Goal: Entertainment & Leisure: Browse casually

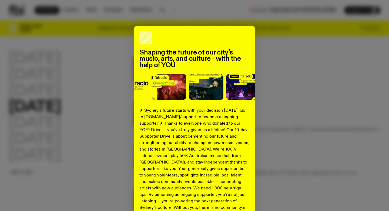
scroll to position [56, 0]
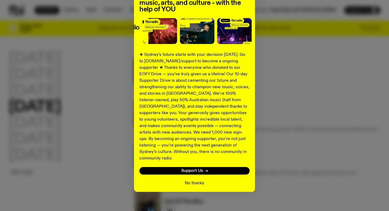
click at [201, 180] on button "No thanks" at bounding box center [194, 183] width 19 height 6
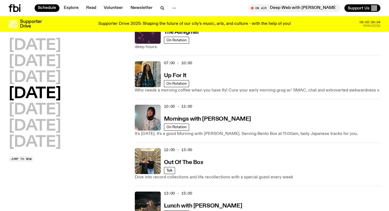
scroll to position [0, 0]
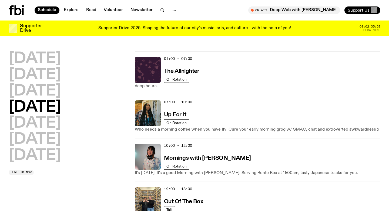
click at [128, 18] on div "Schedule Explore Read Volunteer Newsletter On Air Deep Web with Krishtie Mofazz…" at bounding box center [194, 10] width 389 height 21
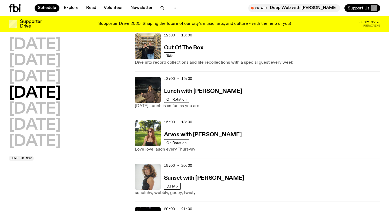
scroll to position [150, 0]
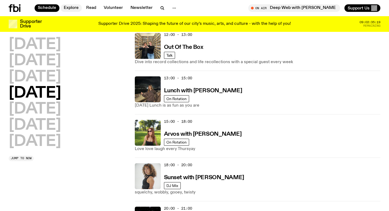
click at [75, 8] on link "Explore" at bounding box center [70, 8] width 21 height 8
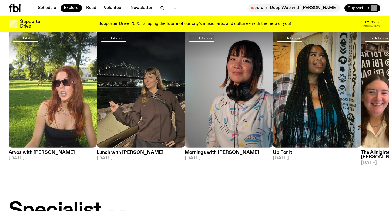
scroll to position [390, 0]
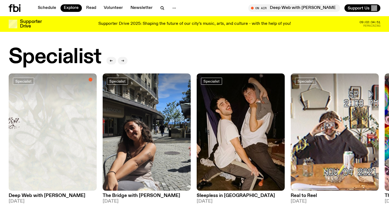
click at [120, 57] on button "button" at bounding box center [123, 61] width 10 height 8
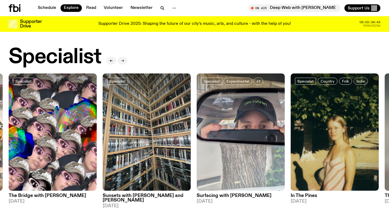
click at [121, 59] on icon "button" at bounding box center [122, 60] width 3 height 3
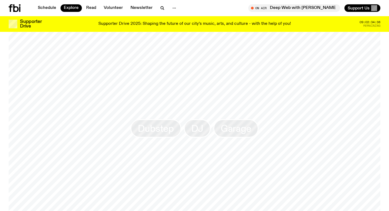
scroll to position [821, 0]
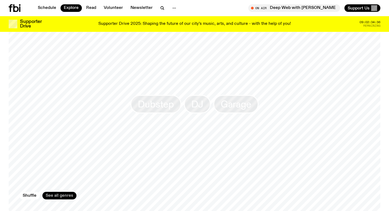
click at [60, 192] on link "See all genres" at bounding box center [59, 196] width 34 height 8
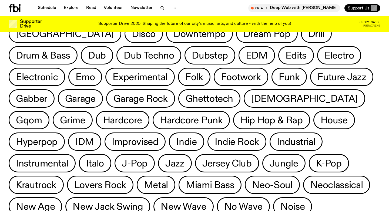
scroll to position [204, 0]
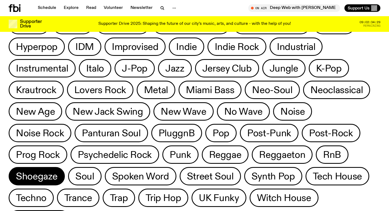
click at [57, 171] on span "Shoegaze" at bounding box center [37, 176] width 42 height 11
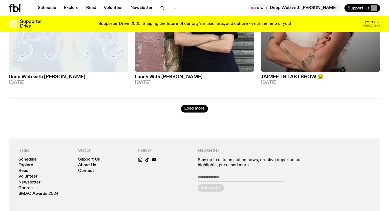
scroll to position [1470, 0]
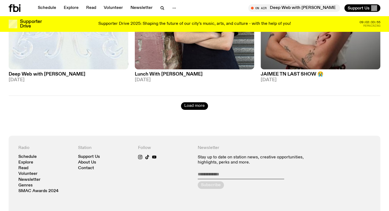
click at [195, 103] on button "Load more" at bounding box center [194, 106] width 27 height 8
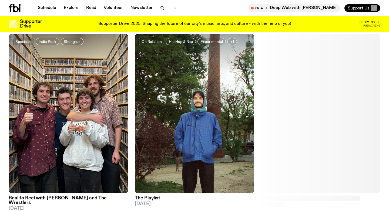
scroll to position [1905, 0]
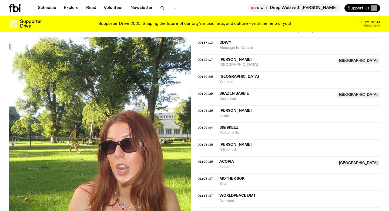
scroll to position [179, 0]
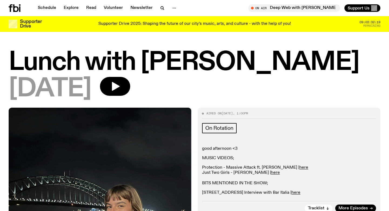
scroll to position [8, 0]
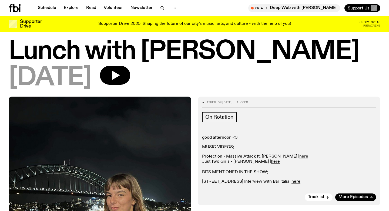
click at [104, 50] on h1 "Lunch with Izzy Page" at bounding box center [194, 51] width 371 height 24
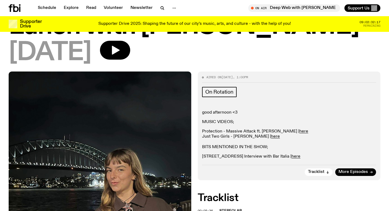
scroll to position [48, 0]
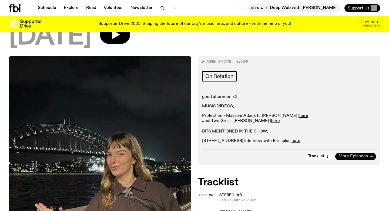
click at [361, 155] on span "More Episodes" at bounding box center [352, 156] width 29 height 4
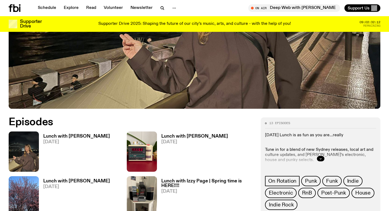
scroll to position [235, 0]
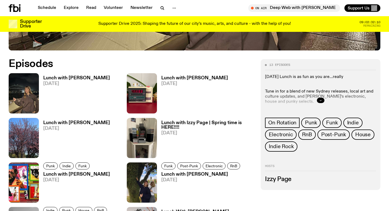
click at [320, 100] on icon "button" at bounding box center [320, 100] width 2 height 1
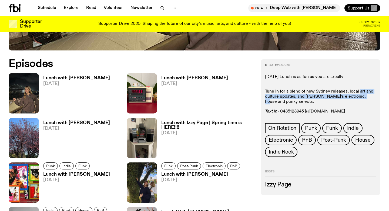
drag, startPoint x: 357, startPoint y: 92, endPoint x: 361, endPoint y: 99, distance: 8.8
click at [361, 99] on p "Tune in for a blend of new Sydney releases, local art and culture updates, and …" at bounding box center [320, 94] width 111 height 21
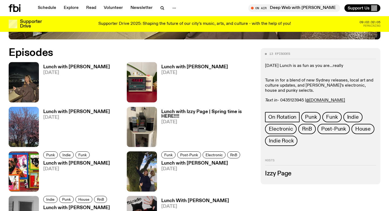
scroll to position [252, 0]
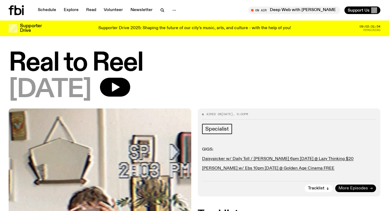
click at [366, 188] on span "More Episodes" at bounding box center [352, 189] width 29 height 4
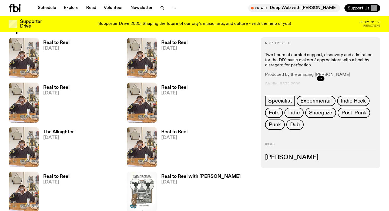
scroll to position [270, 0]
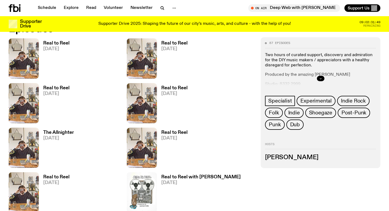
click at [318, 77] on button "button" at bounding box center [321, 78] width 8 height 5
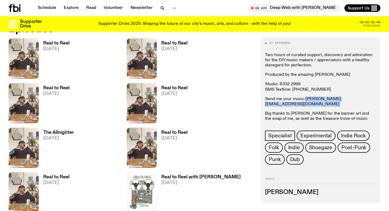
drag, startPoint x: 351, startPoint y: 100, endPoint x: 306, endPoint y: 101, distance: 45.4
click at [306, 101] on p "Send me your music: jasper.c@fbiradio.com" at bounding box center [320, 102] width 111 height 10
copy p "jasper.c@fbiradio.com"
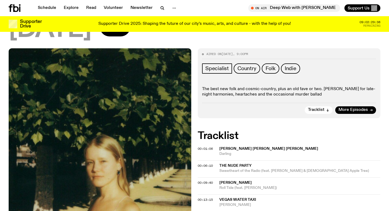
scroll to position [57, 0]
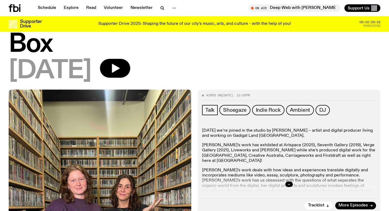
scroll to position [70, 0]
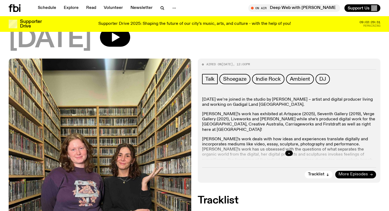
click at [346, 174] on span "More Episodes" at bounding box center [352, 174] width 29 height 4
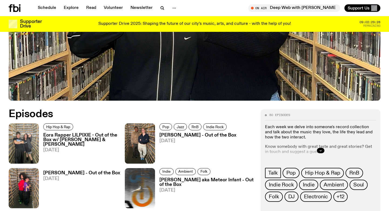
scroll to position [190, 0]
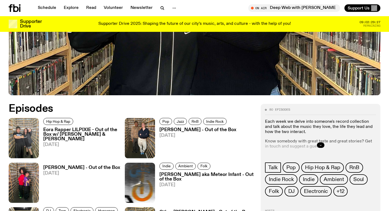
click at [320, 145] on icon "button" at bounding box center [320, 145] width 2 height 1
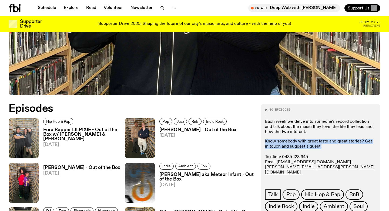
drag, startPoint x: 319, startPoint y: 135, endPoint x: 327, endPoint y: 145, distance: 12.9
click at [327, 145] on div "Each week we delve into someone's record collection and talk about the music th…" at bounding box center [320, 155] width 111 height 72
click at [327, 145] on p "Know somebody with great taste and great stories? Get in touch and suggest a gu…" at bounding box center [320, 165] width 111 height 52
drag, startPoint x: 305, startPoint y: 128, endPoint x: 329, endPoint y: 154, distance: 35.3
click at [329, 154] on div "Each week we delve into someone's record collection and talk about the music th…" at bounding box center [320, 155] width 111 height 72
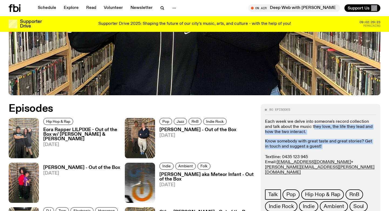
click at [329, 154] on p "Know somebody with great taste and great stories? Get in touch and suggest a gu…" at bounding box center [320, 165] width 111 height 52
drag, startPoint x: 301, startPoint y: 126, endPoint x: 314, endPoint y: 145, distance: 23.4
click at [314, 145] on div "Each week we delve into someone's record collection and talk about the music th…" at bounding box center [320, 155] width 111 height 72
click at [314, 145] on p "Know somebody with great taste and great stories? Get in touch and suggest a gu…" at bounding box center [320, 165] width 111 height 52
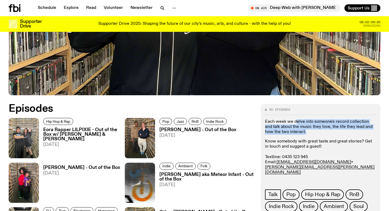
drag, startPoint x: 296, startPoint y: 120, endPoint x: 314, endPoint y: 138, distance: 25.8
click at [313, 138] on div "Each week we delve into someone's record collection and talk about the music th…" at bounding box center [320, 155] width 111 height 72
click at [314, 138] on div "Each week we delve into someone's record collection and talk about the music th…" at bounding box center [320, 155] width 111 height 72
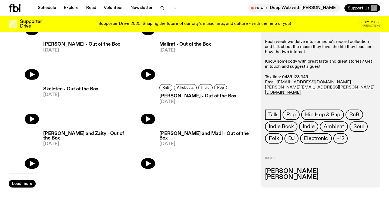
scroll to position [851, 0]
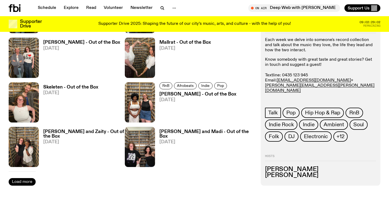
click at [25, 181] on button "Load more" at bounding box center [22, 182] width 27 height 8
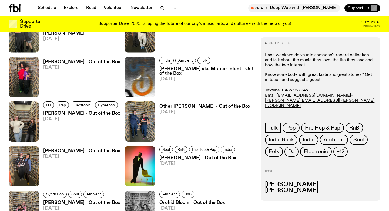
scroll to position [424, 0]
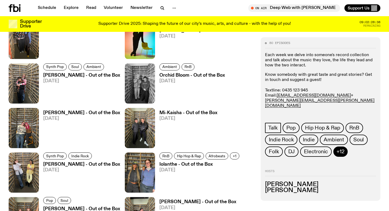
click at [340, 154] on span "+12" at bounding box center [340, 152] width 8 height 6
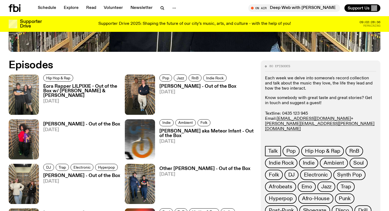
scroll to position [0, 0]
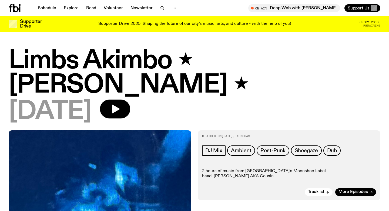
scroll to position [78, 0]
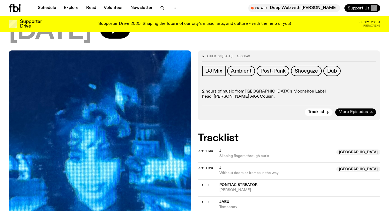
click at [371, 111] on icon at bounding box center [370, 112] width 3 height 3
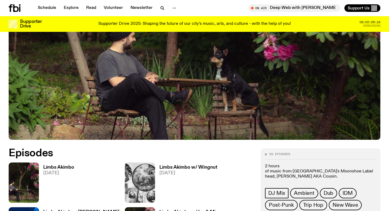
scroll to position [161, 0]
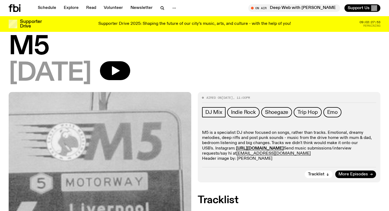
scroll to position [92, 0]
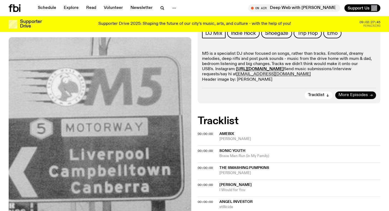
click at [359, 96] on span "More Episodes" at bounding box center [352, 95] width 29 height 4
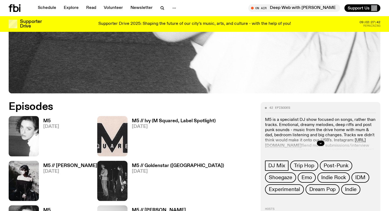
scroll to position [194, 0]
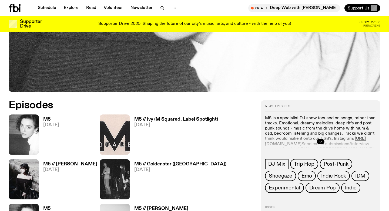
click at [321, 140] on button "button" at bounding box center [321, 141] width 8 height 5
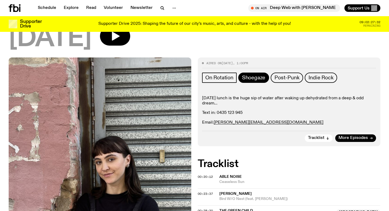
scroll to position [46, 0]
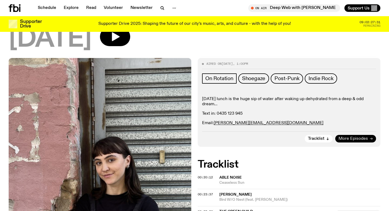
click at [361, 138] on span "More Episodes" at bounding box center [352, 139] width 29 height 4
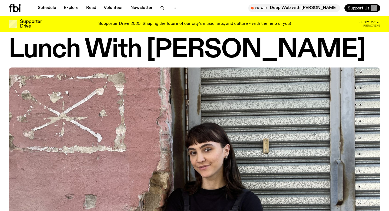
scroll to position [9, 0]
